Goal: Task Accomplishment & Management: Use online tool/utility

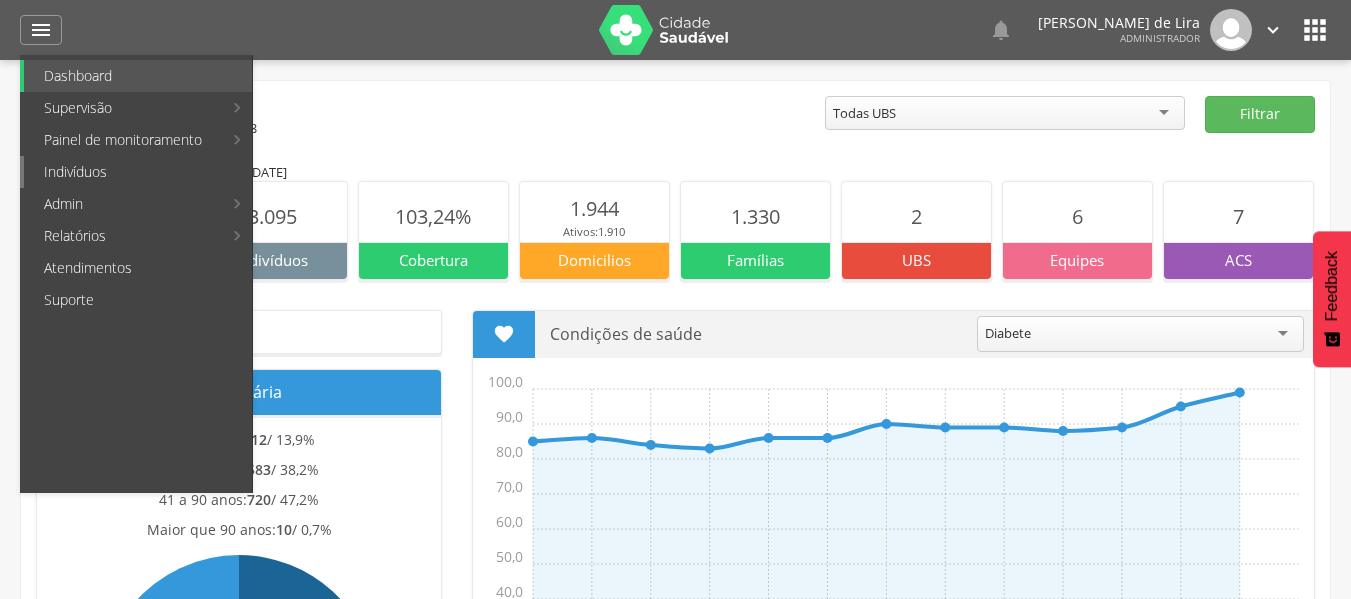
click at [102, 183] on link "Indivíduos" at bounding box center [138, 172] width 228 height 32
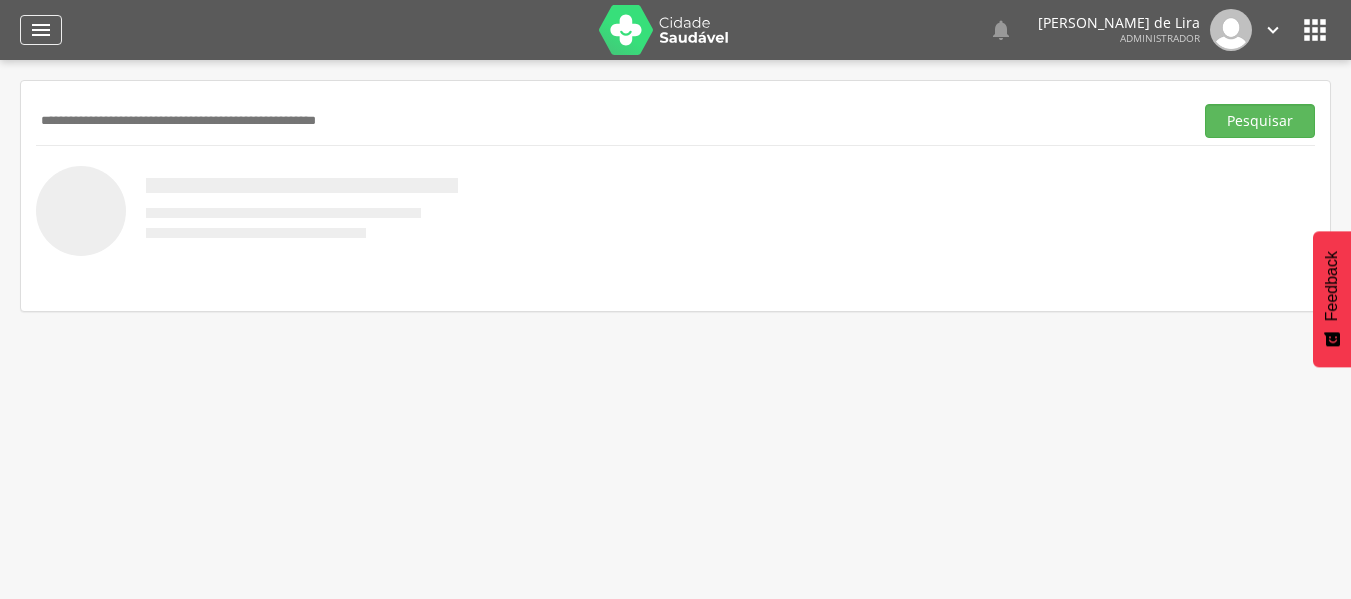
click at [39, 32] on icon "" at bounding box center [41, 30] width 24 height 24
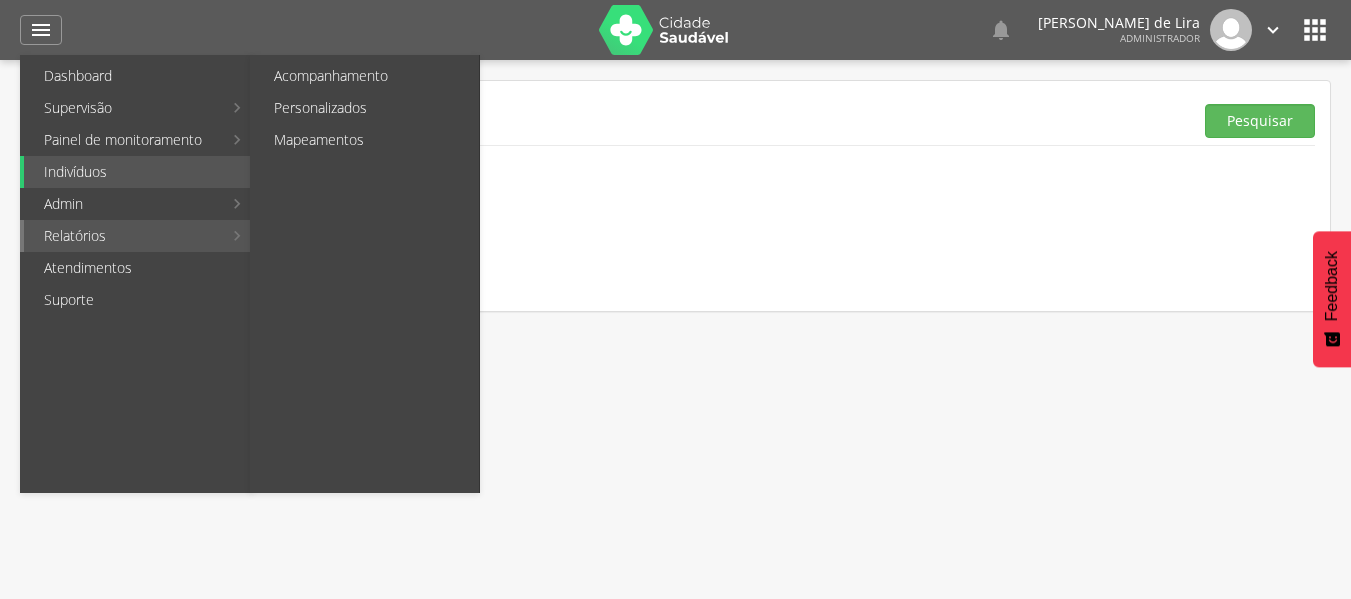
click at [111, 246] on link "Relatórios" at bounding box center [123, 236] width 198 height 32
click at [343, 98] on link "Personalizados" at bounding box center [366, 108] width 225 height 32
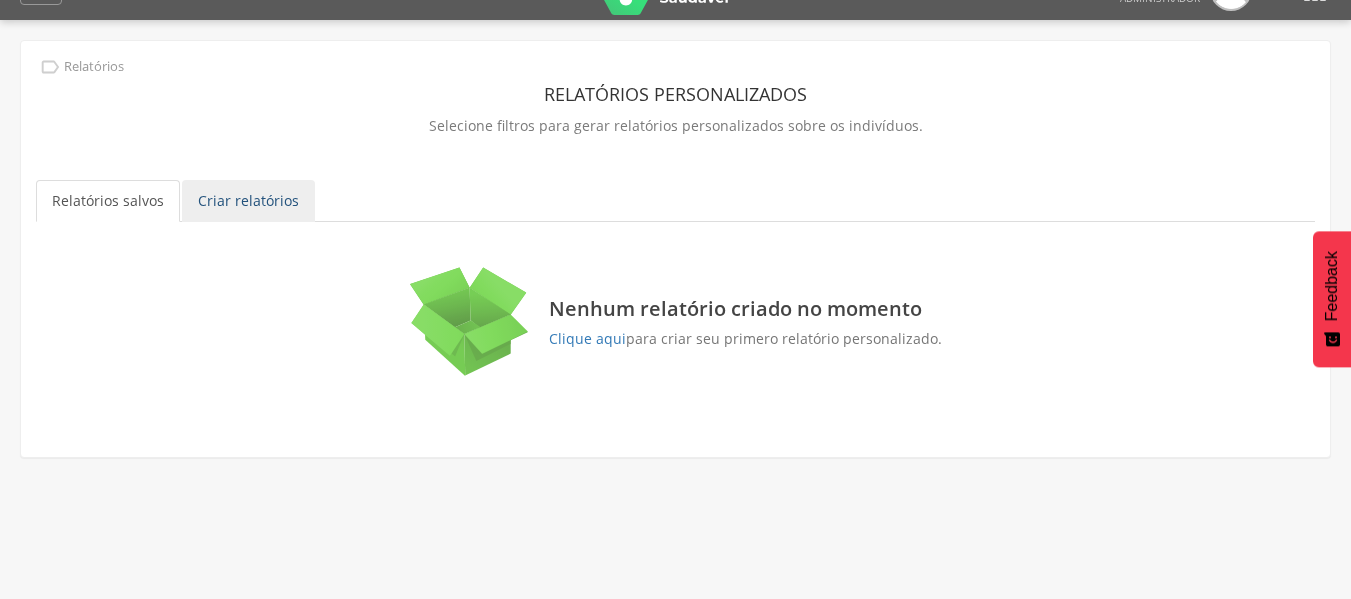
scroll to position [60, 0]
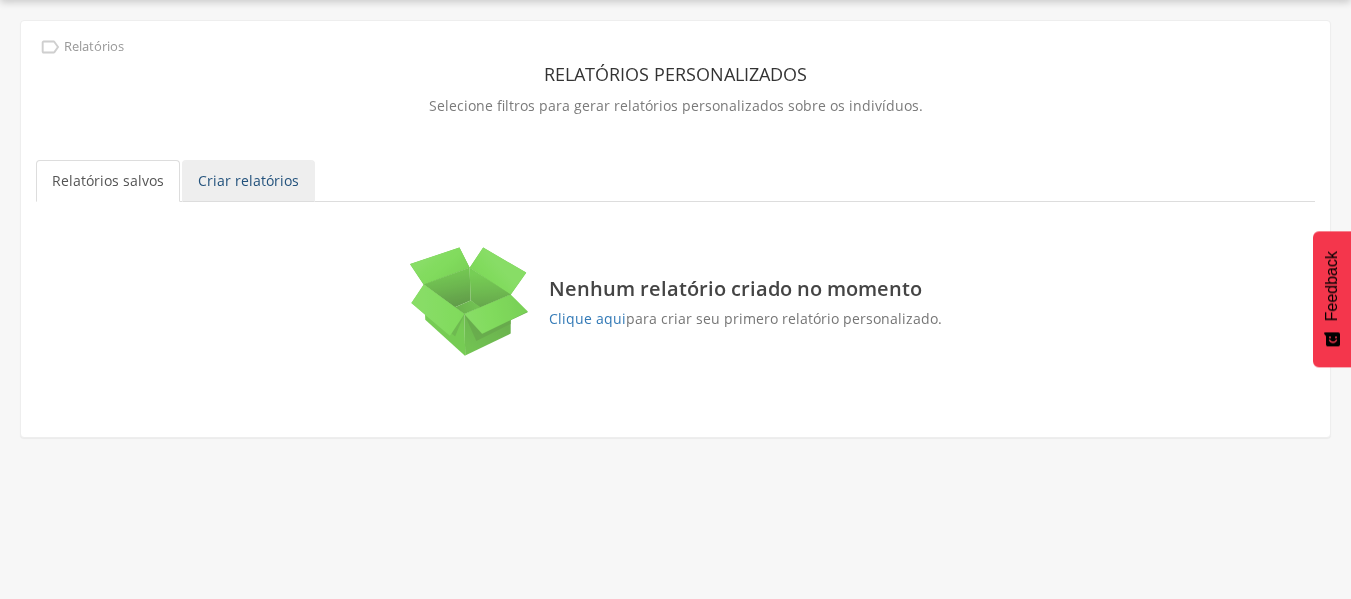
click at [241, 182] on link "Criar relatórios" at bounding box center [248, 181] width 133 height 42
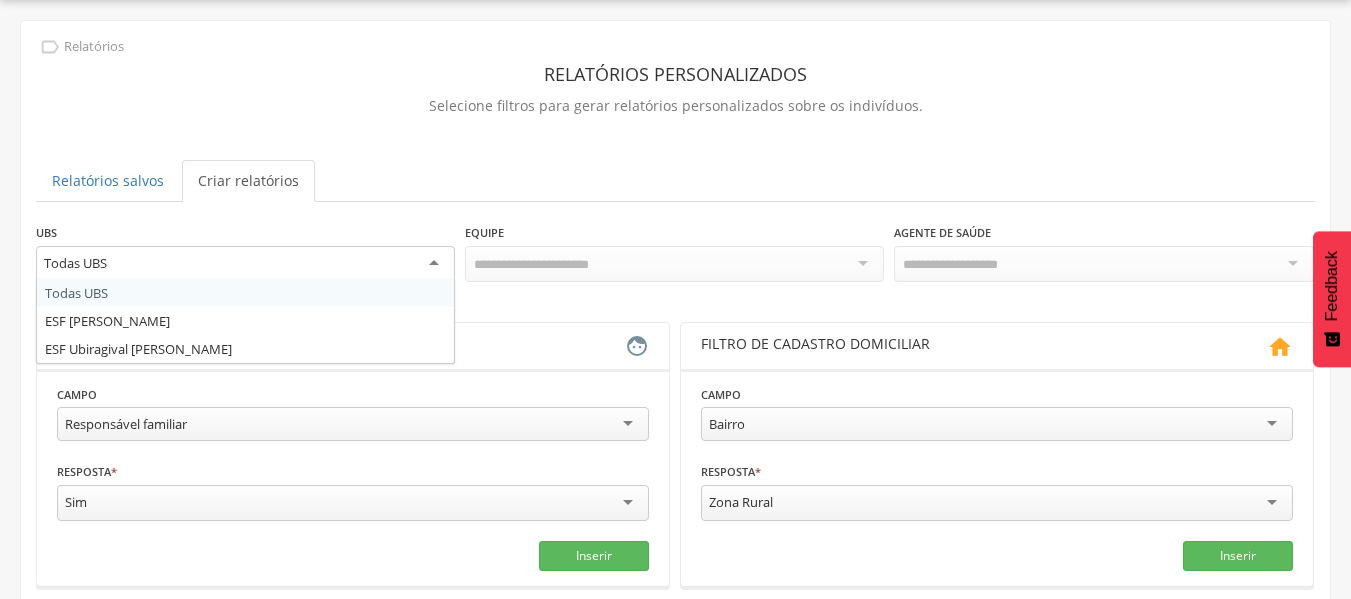
click at [174, 260] on div "Todas UBS" at bounding box center [245, 264] width 419 height 36
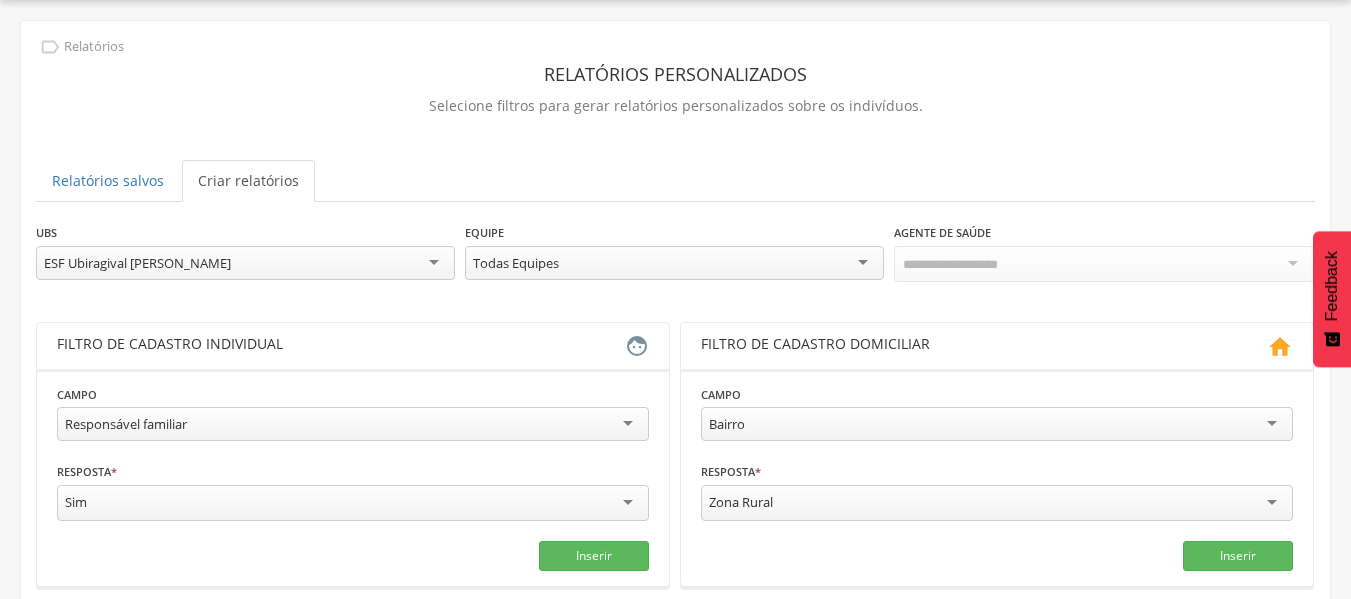
click at [774, 265] on div "Todas Equipes" at bounding box center [674, 263] width 419 height 34
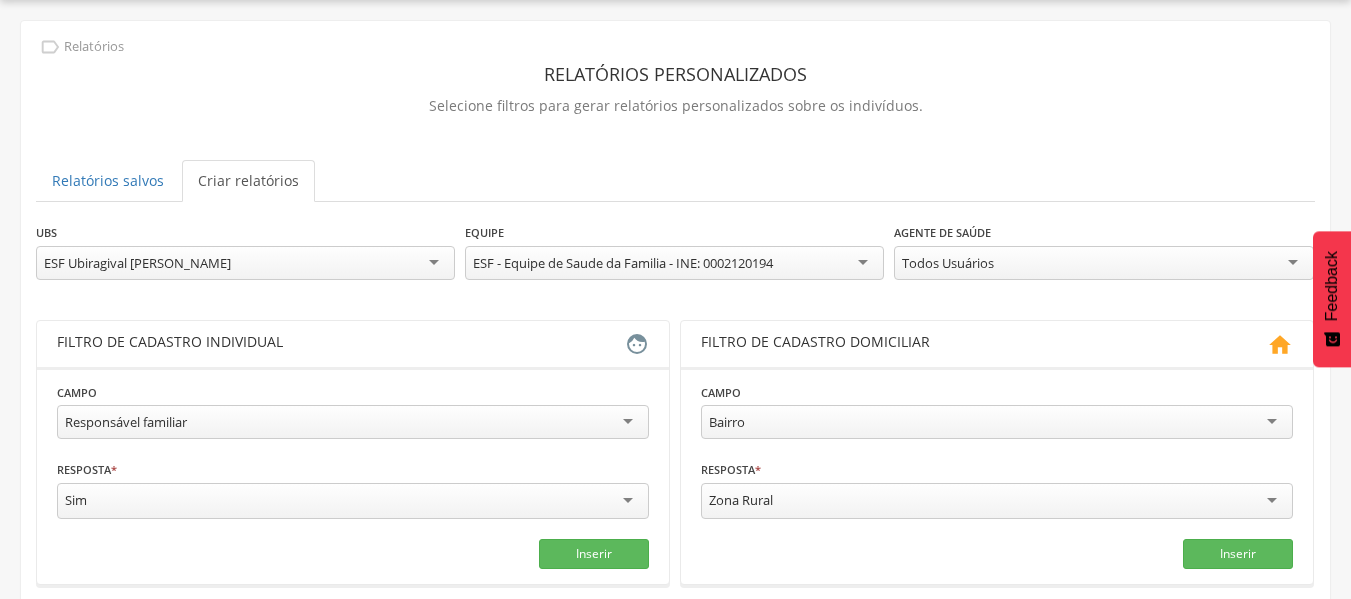
click at [972, 261] on div "Todos Usuários" at bounding box center [948, 263] width 92 height 18
click at [172, 412] on div "Responsável familiar" at bounding box center [353, 422] width 592 height 34
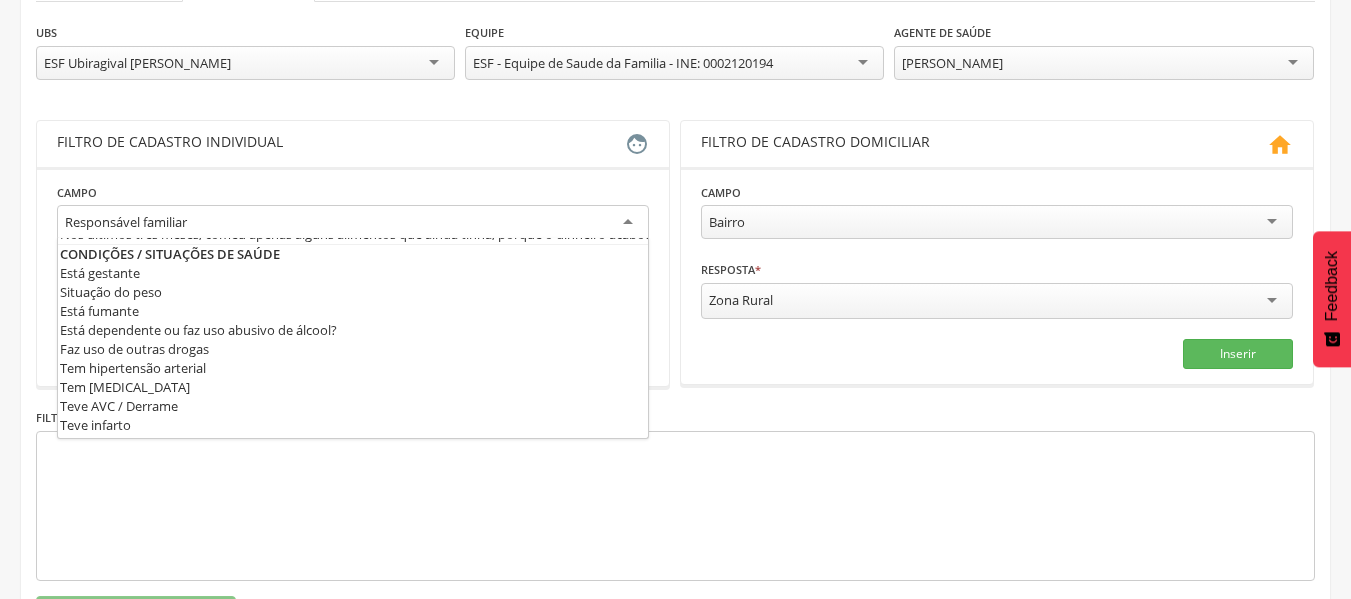
scroll to position [600, 0]
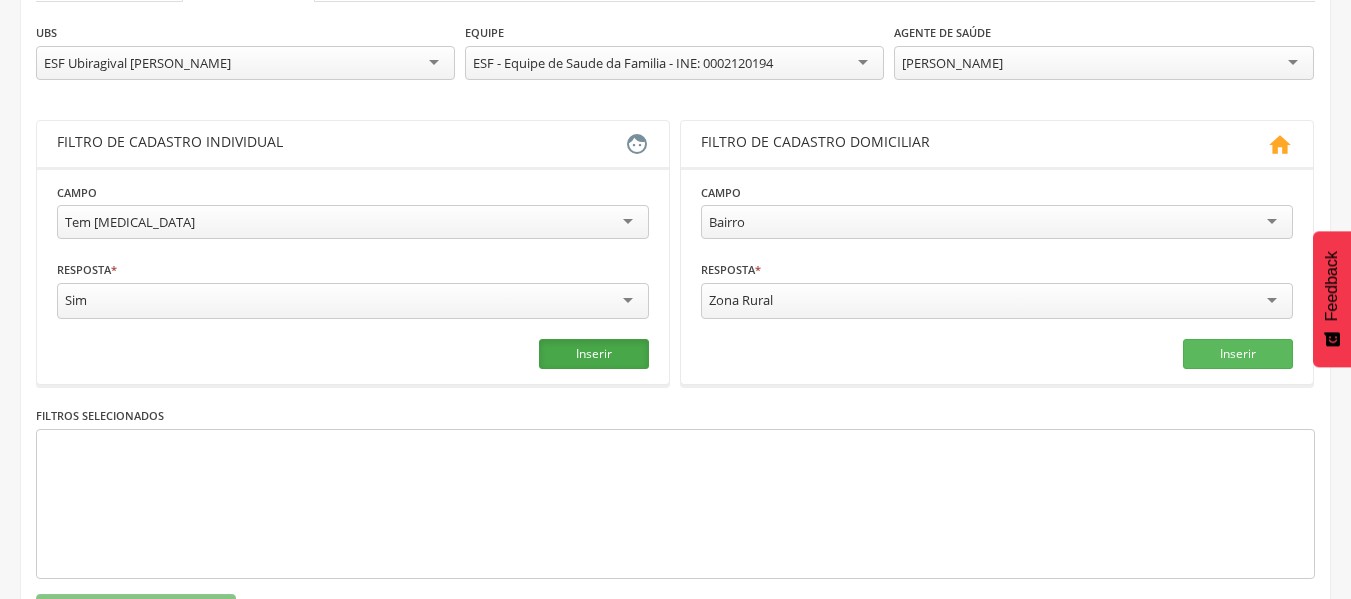
click at [587, 358] on button "Inserir" at bounding box center [594, 354] width 110 height 30
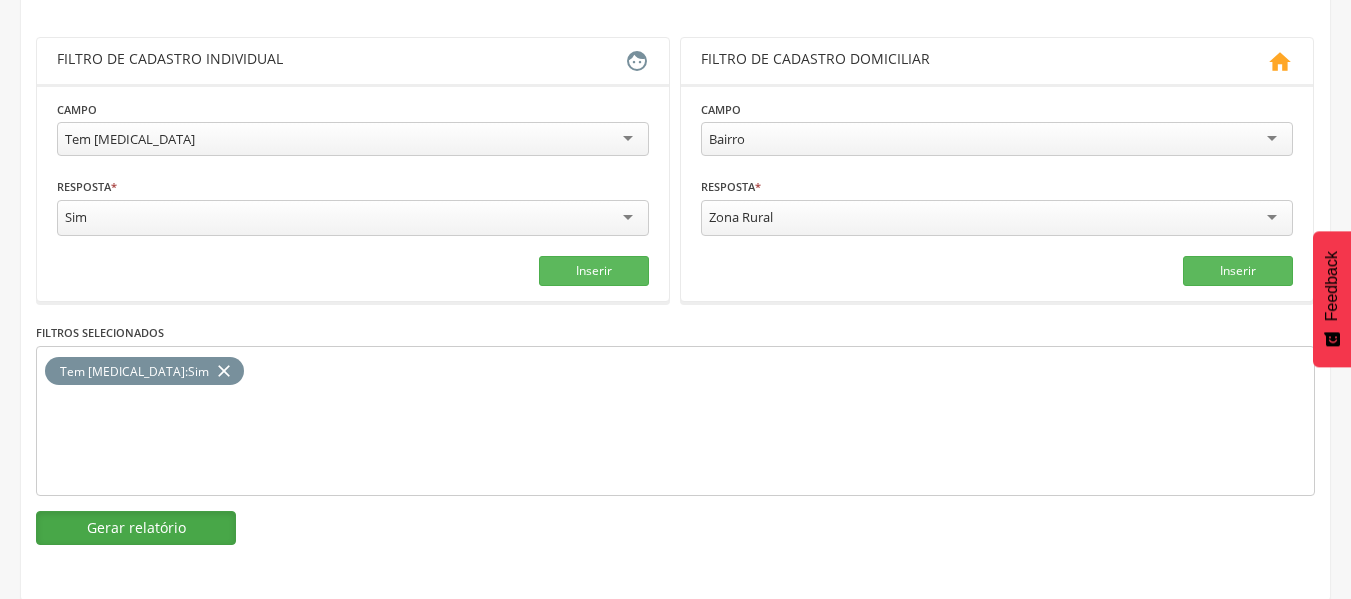
click at [203, 523] on button "Gerar relatório" at bounding box center [136, 528] width 200 height 34
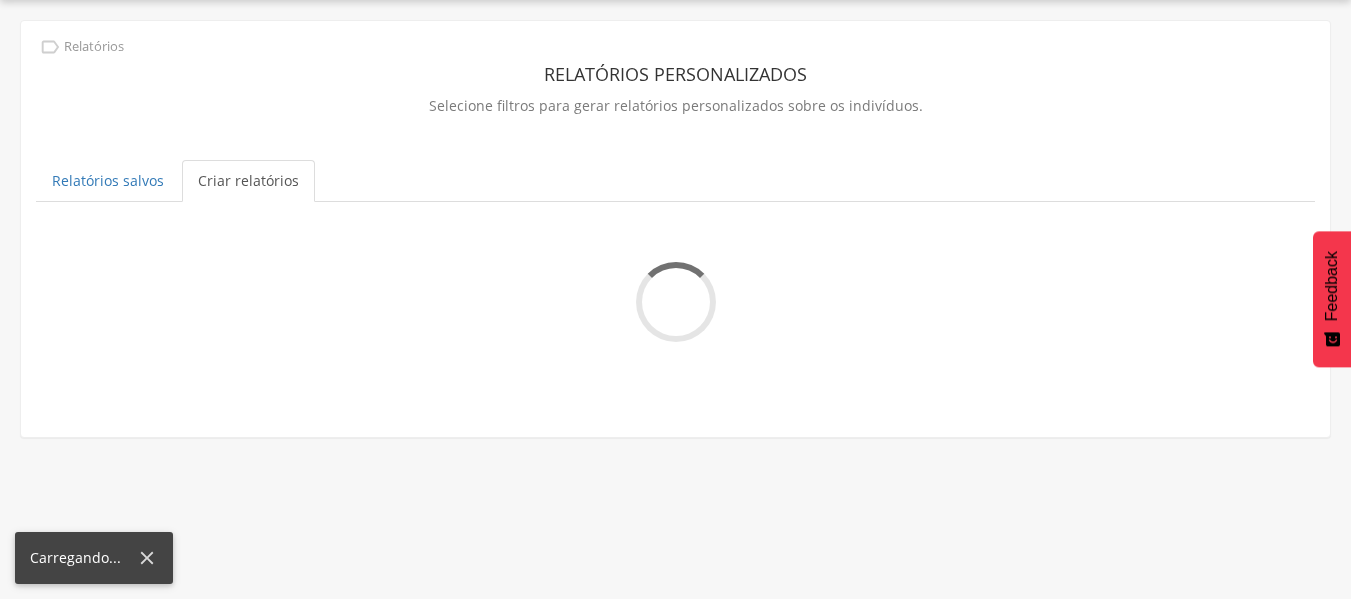
scroll to position [343, 0]
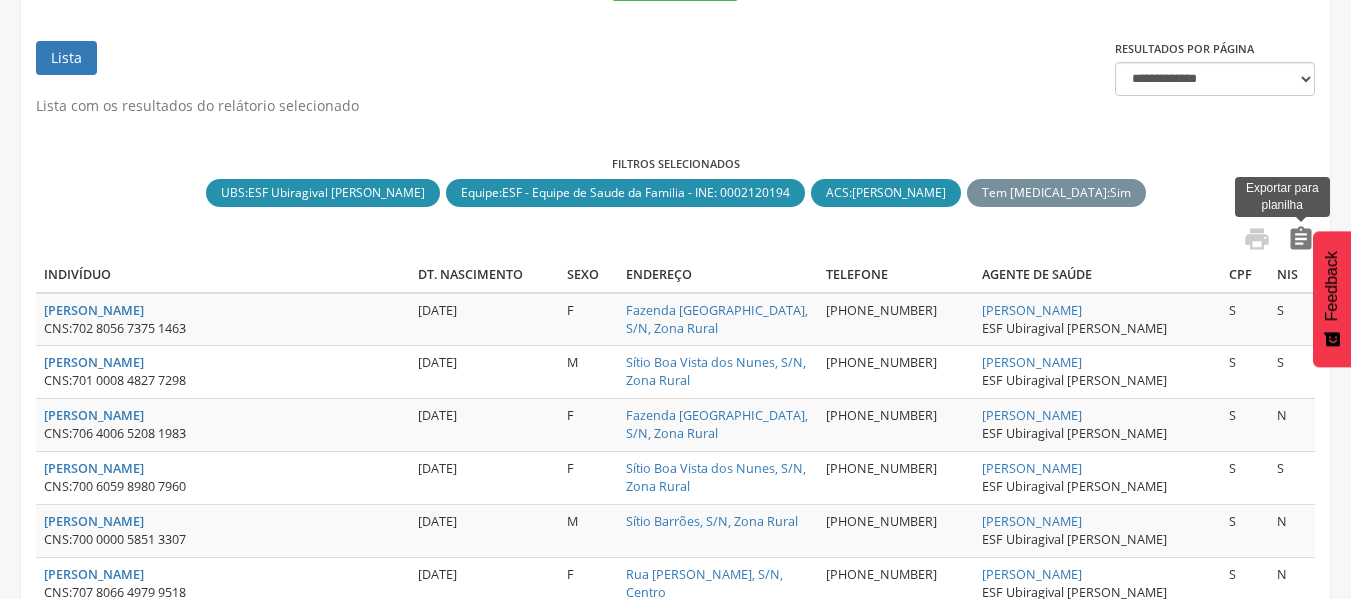
click at [1296, 238] on icon "" at bounding box center [1301, 239] width 28 height 28
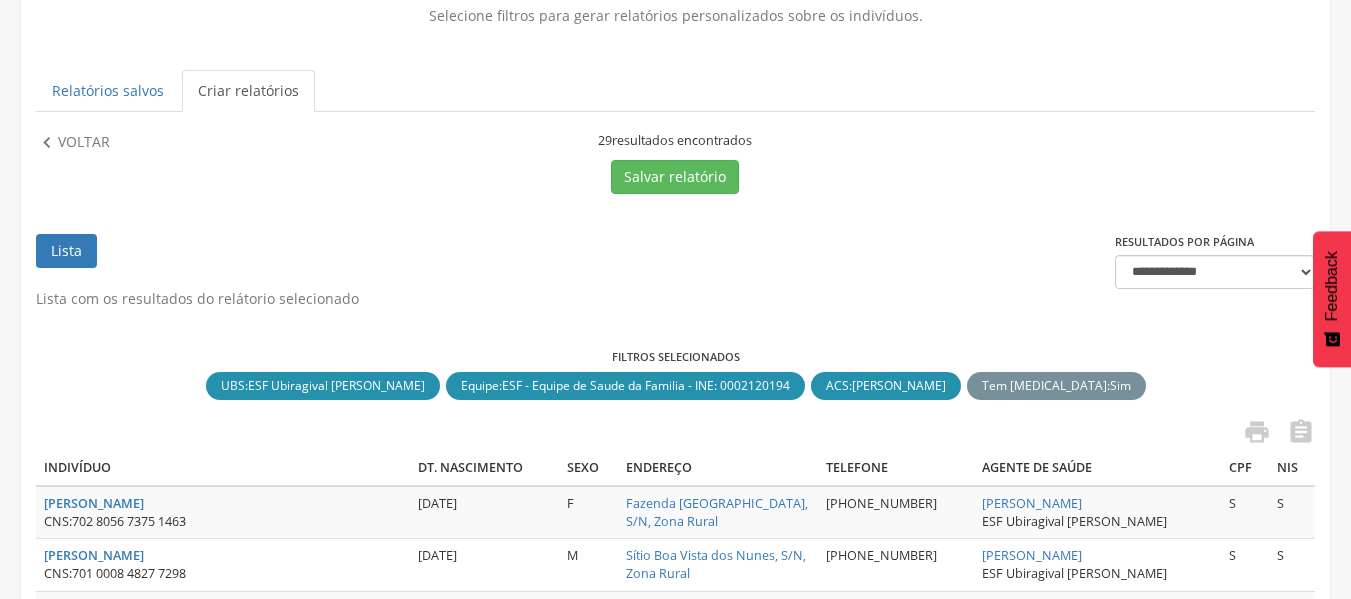
scroll to position [143, 0]
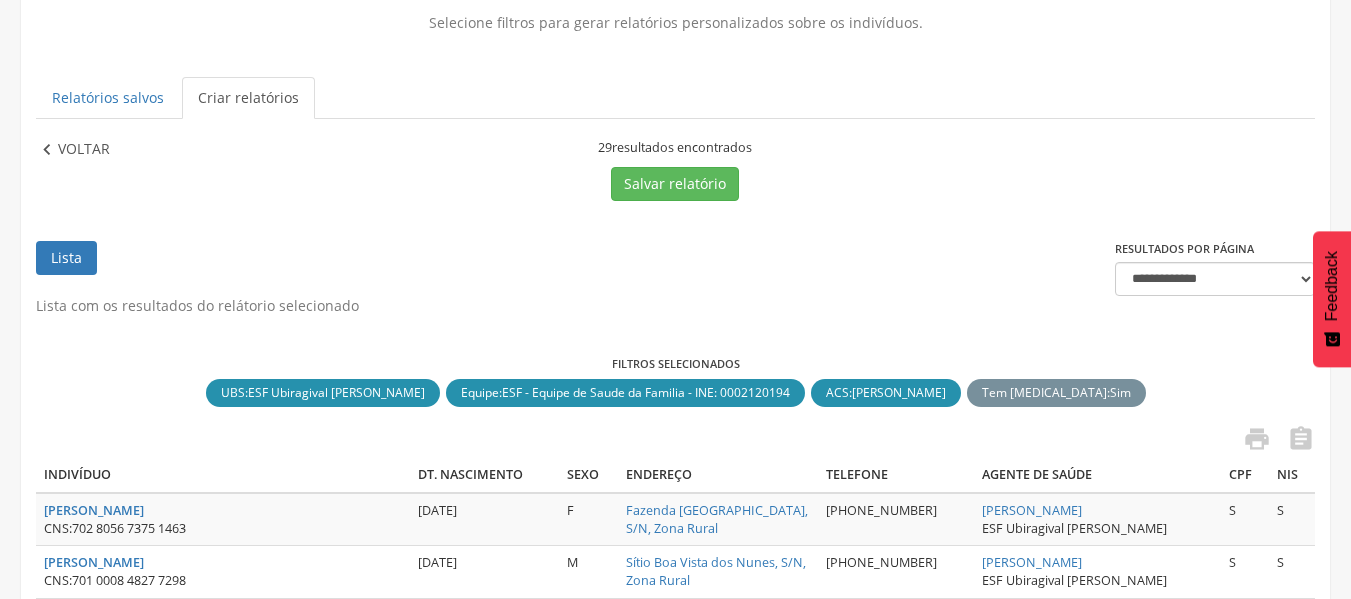
click at [91, 159] on p "Voltar" at bounding box center [84, 150] width 52 height 22
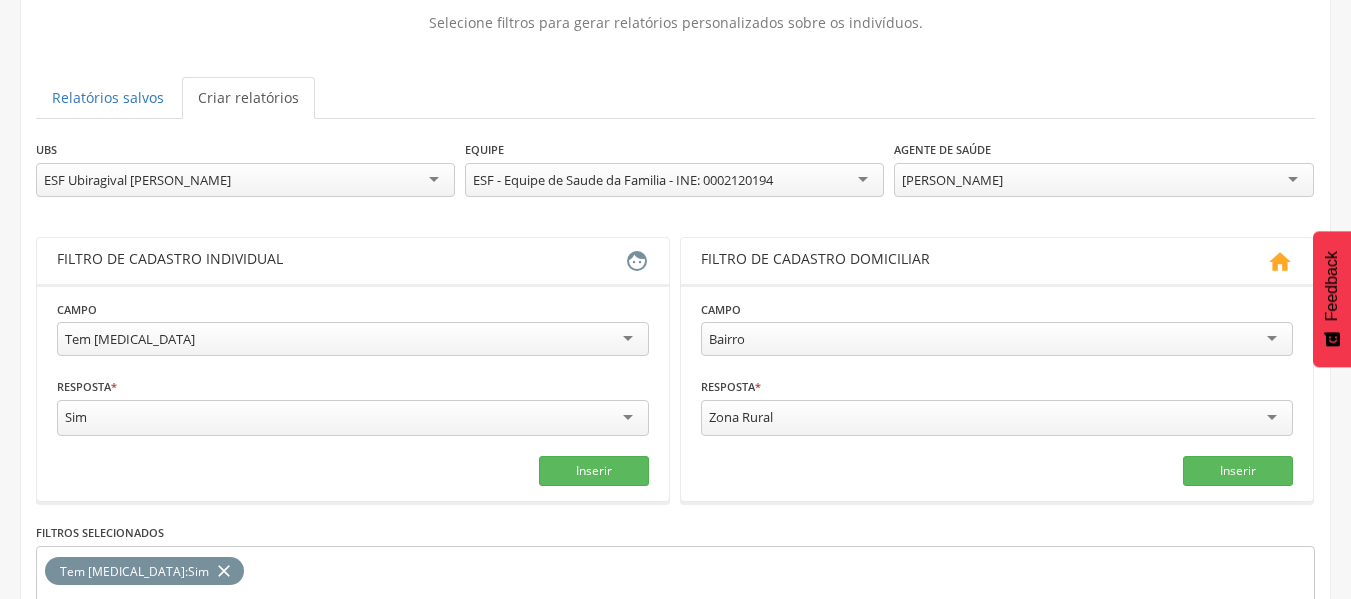
click at [1104, 189] on div "[PERSON_NAME]" at bounding box center [1103, 180] width 419 height 34
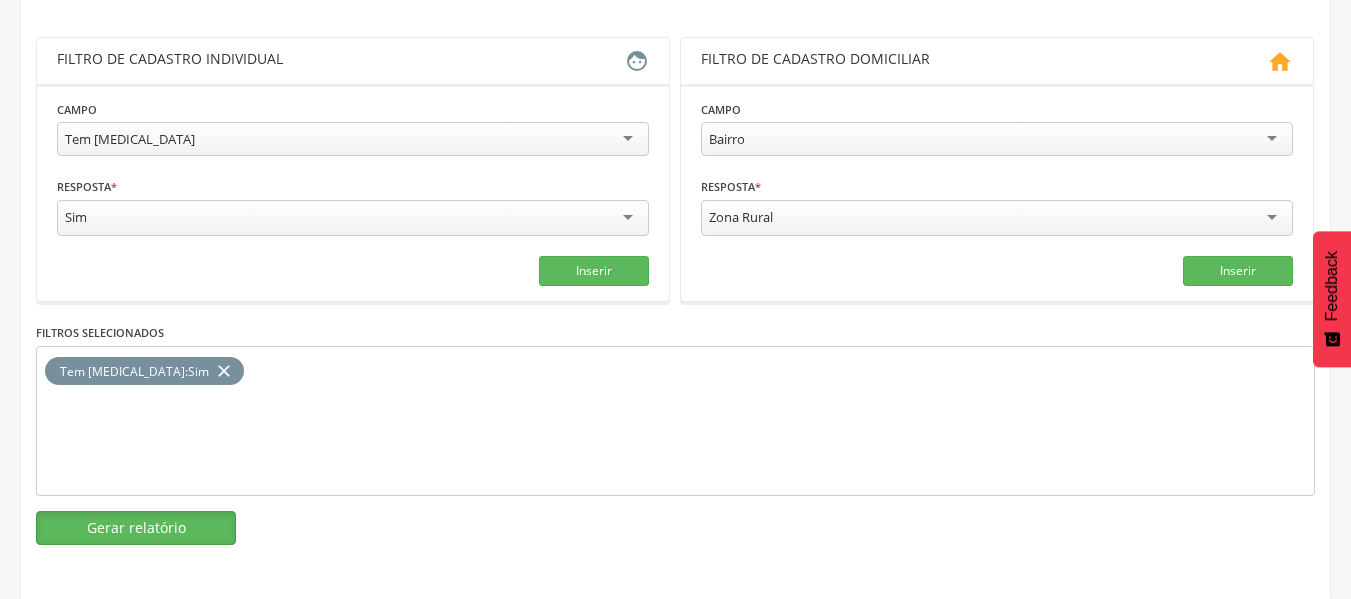
click at [129, 518] on button "Gerar relatório" at bounding box center [136, 528] width 200 height 34
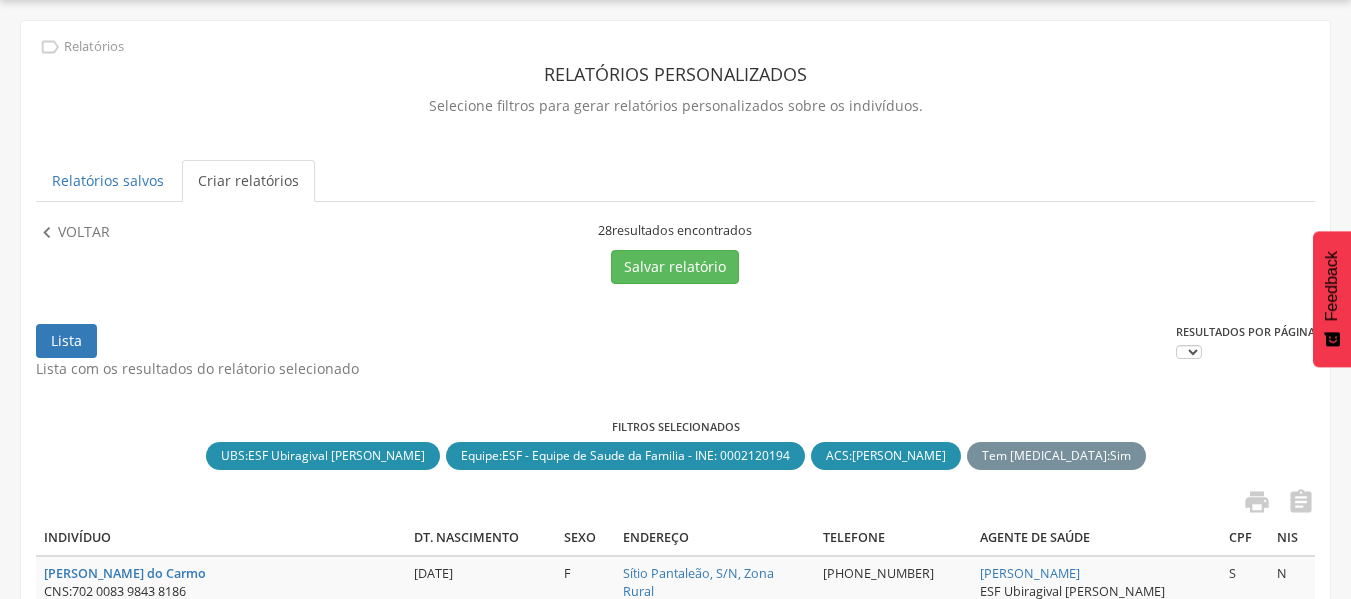
scroll to position [343, 0]
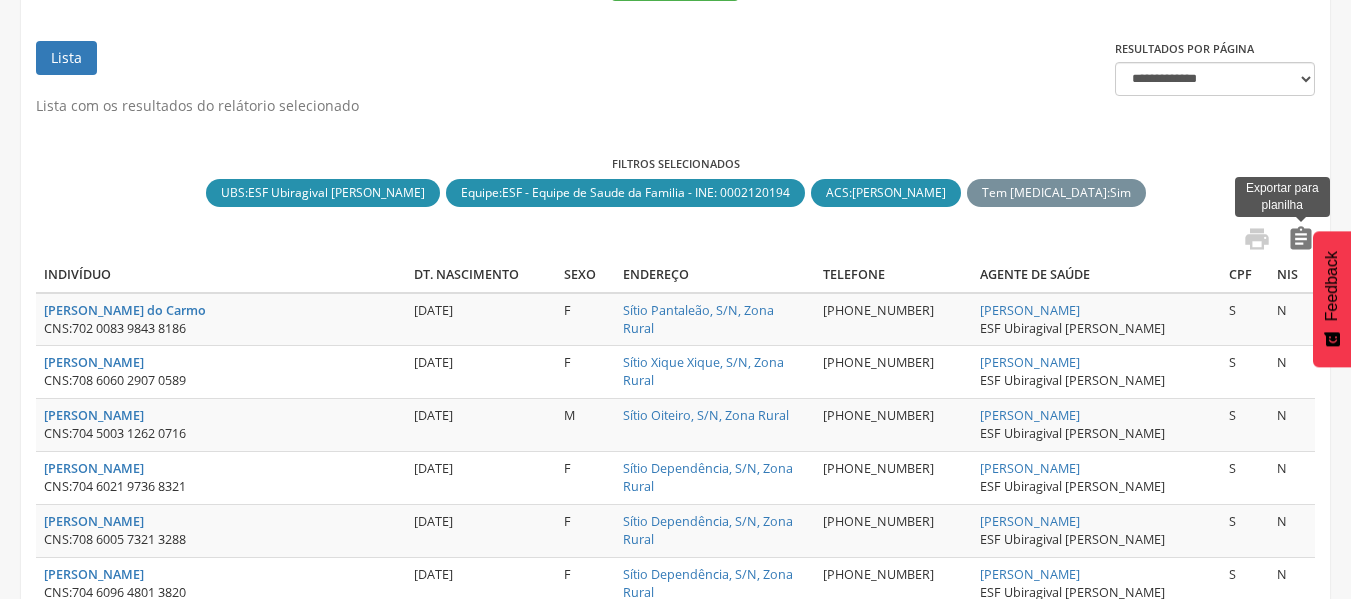
click at [1300, 225] on icon "" at bounding box center [1301, 239] width 28 height 28
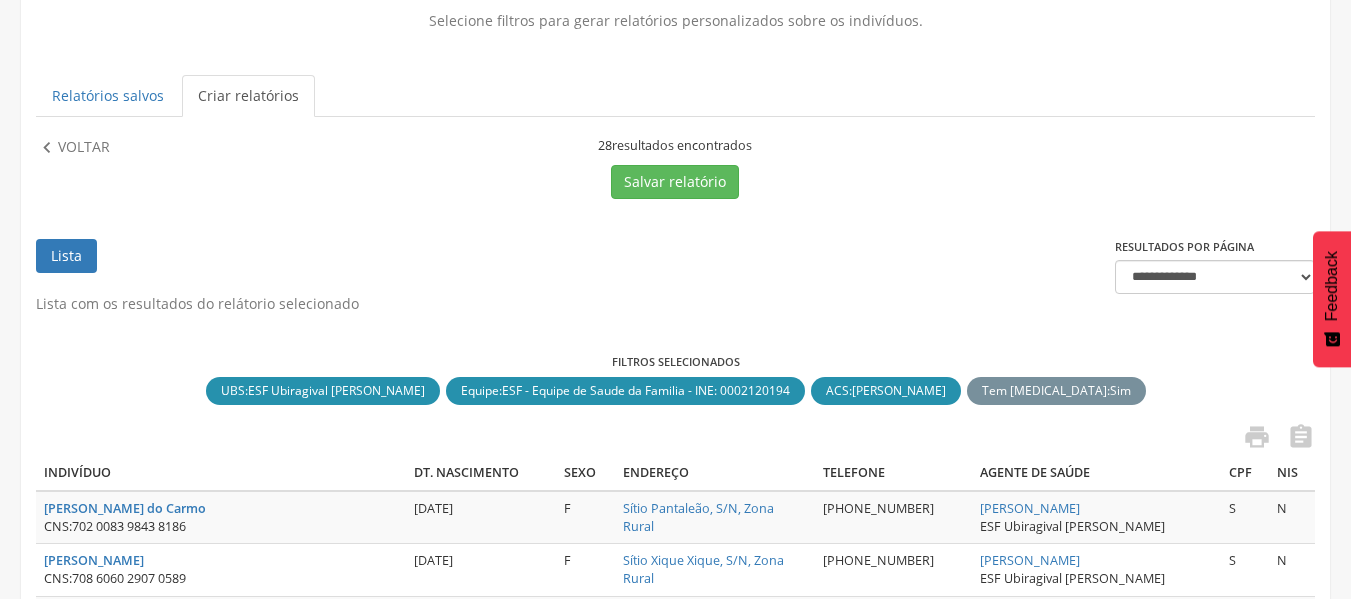
scroll to position [143, 0]
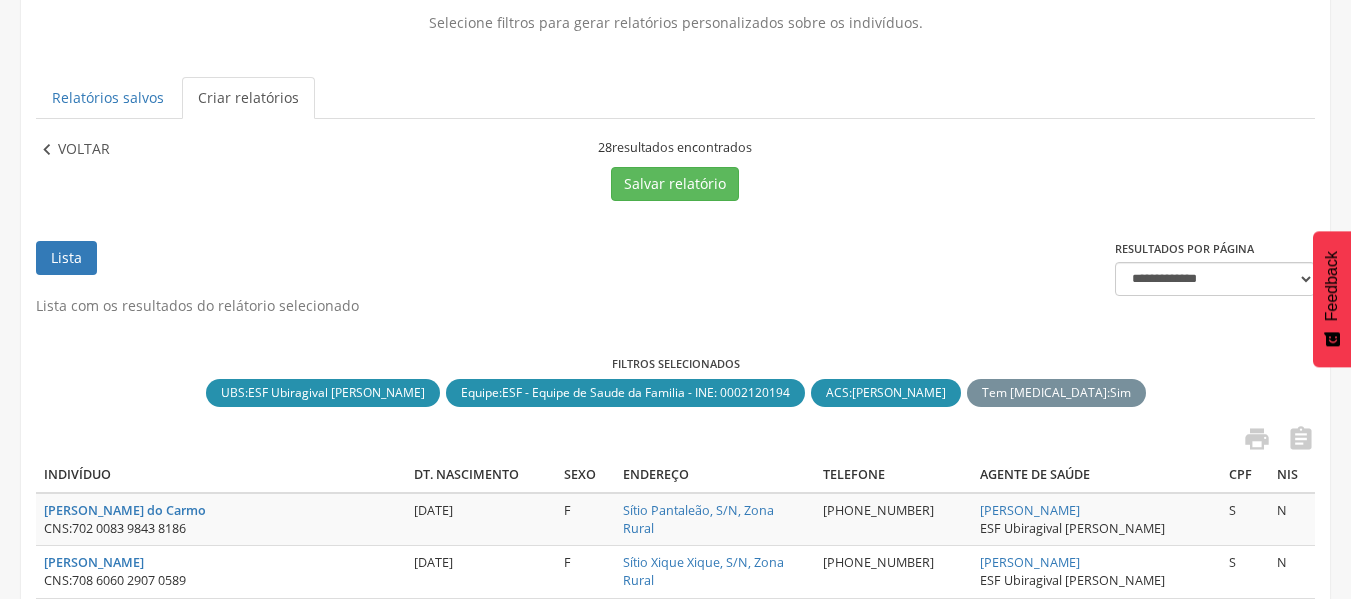
click at [66, 150] on p "Voltar" at bounding box center [84, 150] width 52 height 22
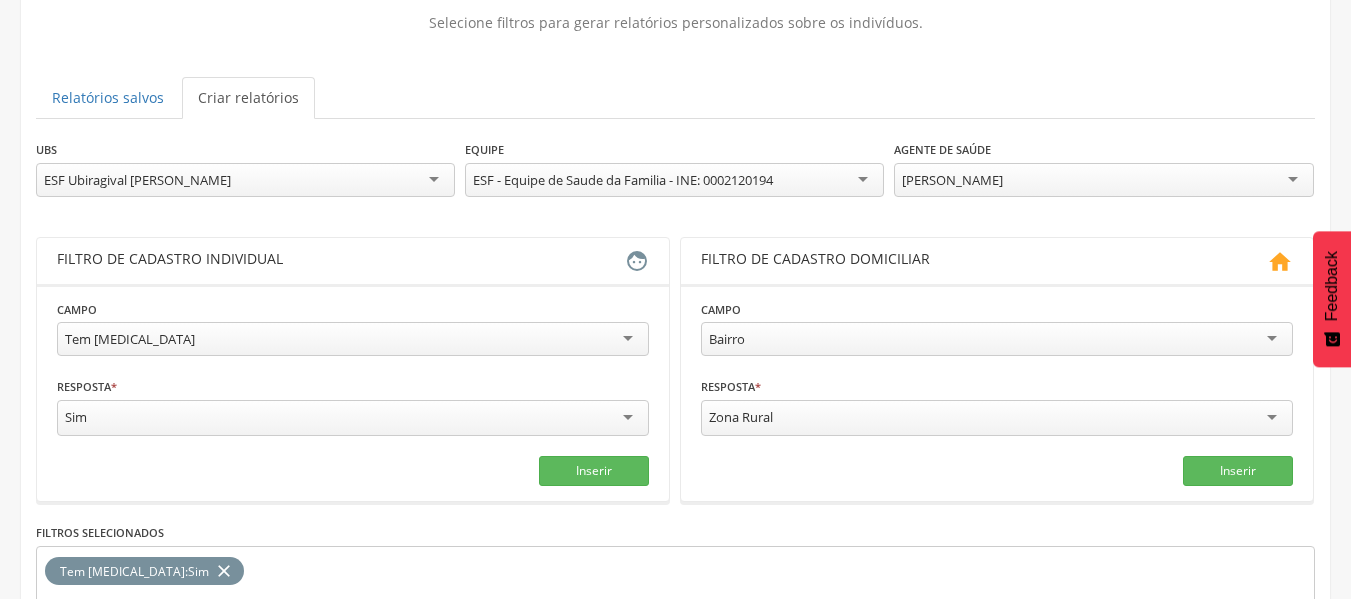
click at [1072, 178] on div "[PERSON_NAME]" at bounding box center [1103, 180] width 419 height 34
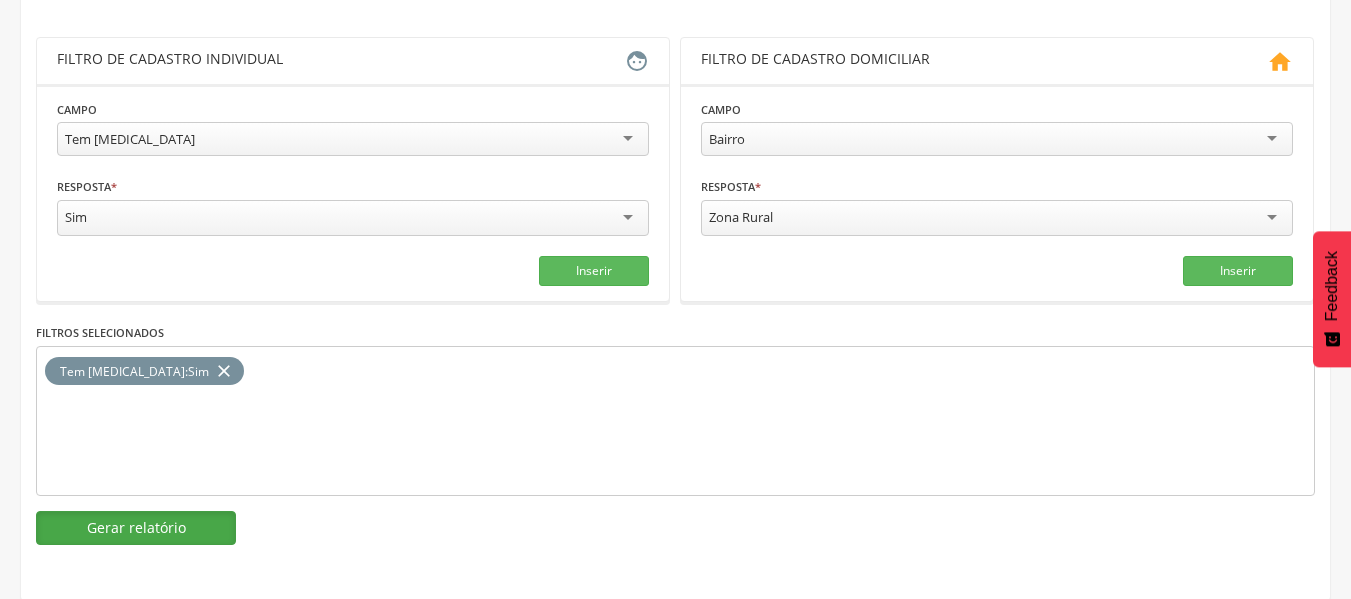
click at [140, 527] on button "Gerar relatório" at bounding box center [136, 528] width 200 height 34
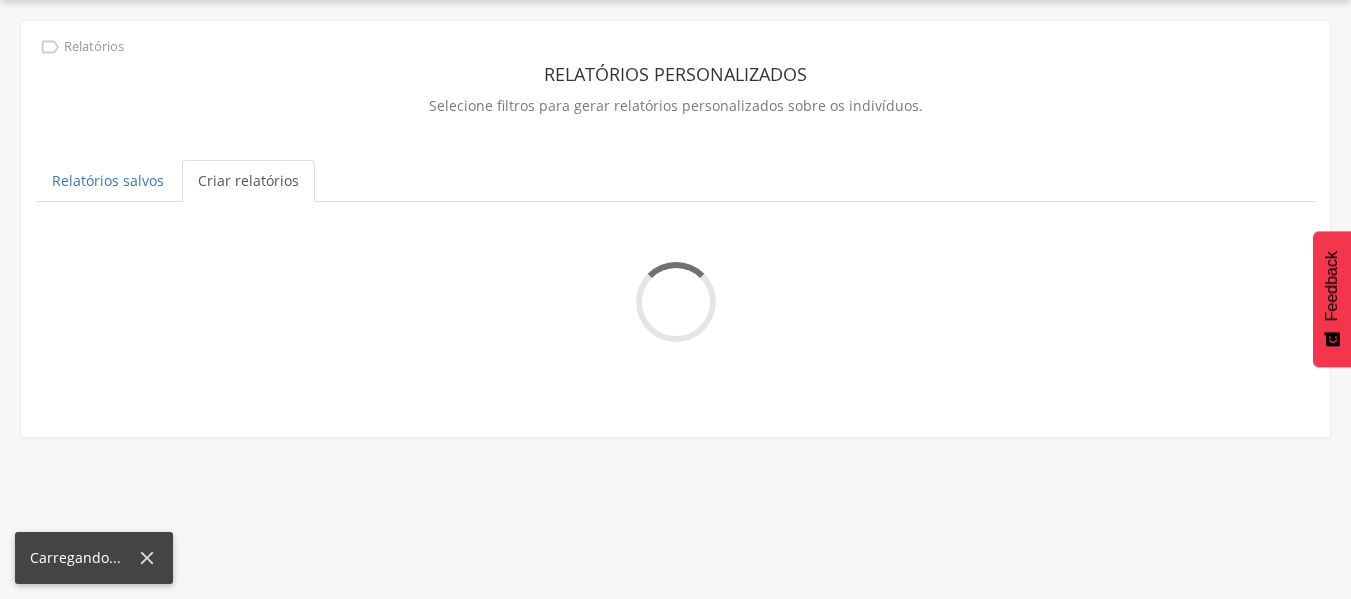
scroll to position [343, 0]
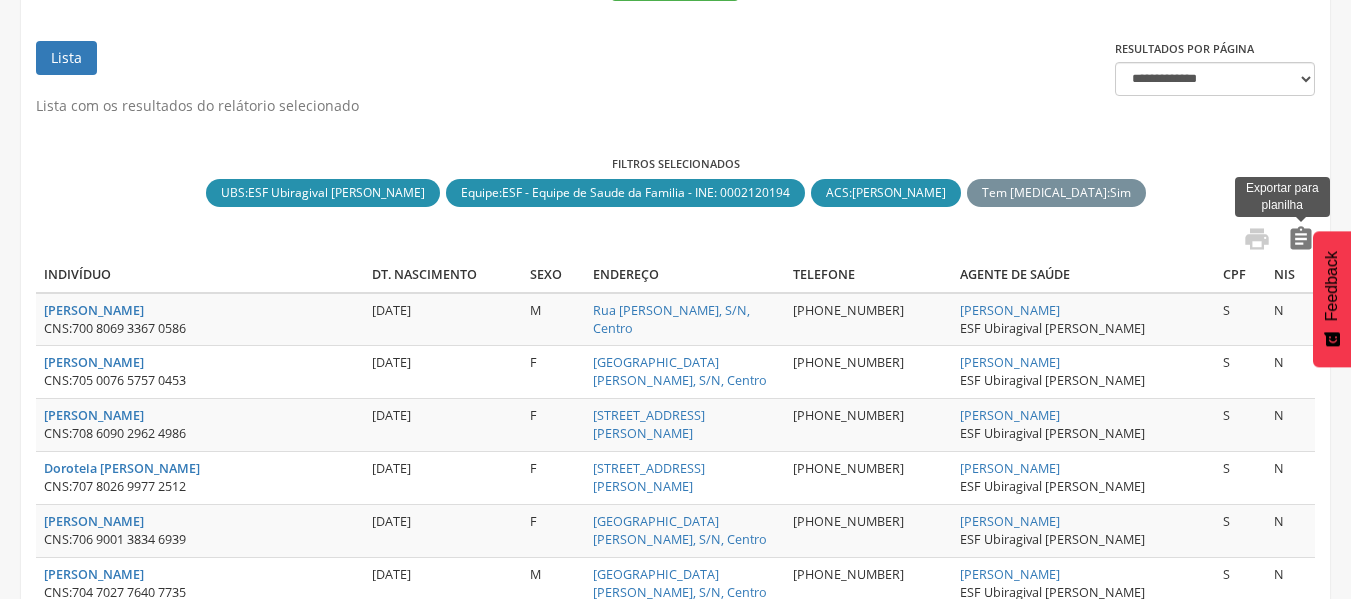
click at [1296, 237] on icon "" at bounding box center [1301, 239] width 28 height 28
